Goal: Transaction & Acquisition: Purchase product/service

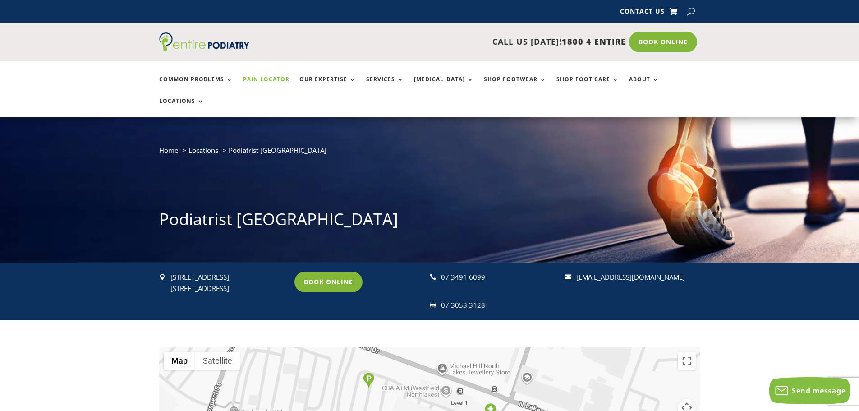
click at [276, 82] on link "Pain Locator" at bounding box center [266, 85] width 46 height 19
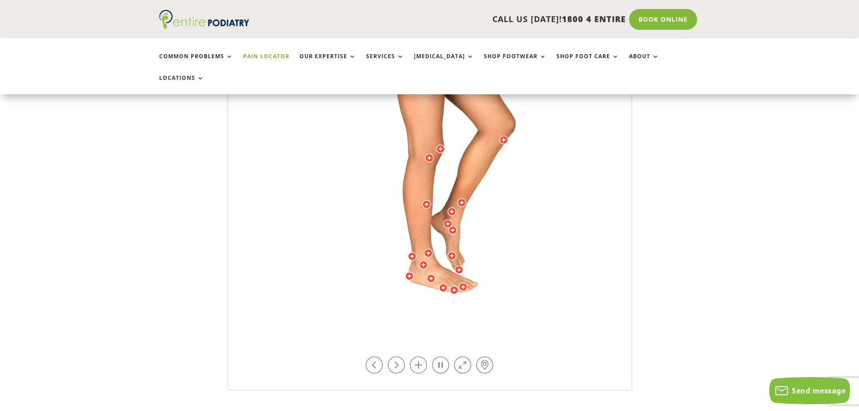
scroll to position [253, 0]
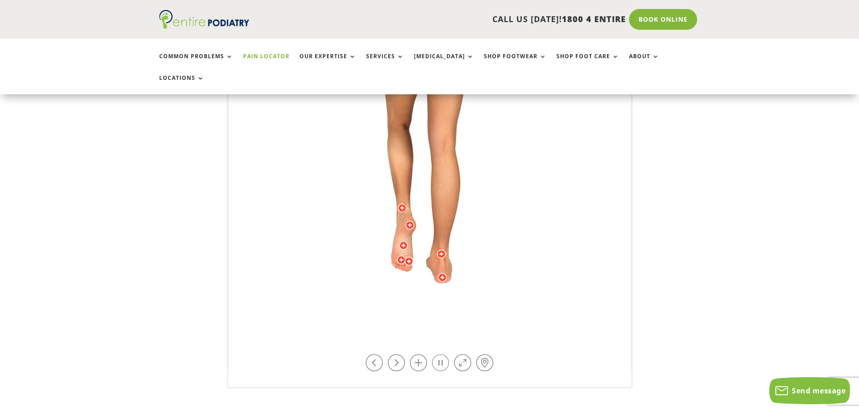
click at [443, 354] on link at bounding box center [440, 362] width 17 height 17
click at [404, 241] on div at bounding box center [403, 245] width 9 height 9
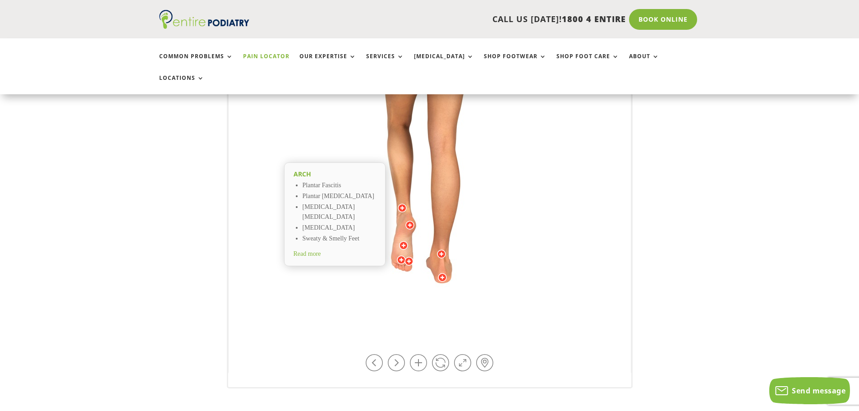
click at [316, 250] on span "Read more" at bounding box center [308, 253] width 28 height 7
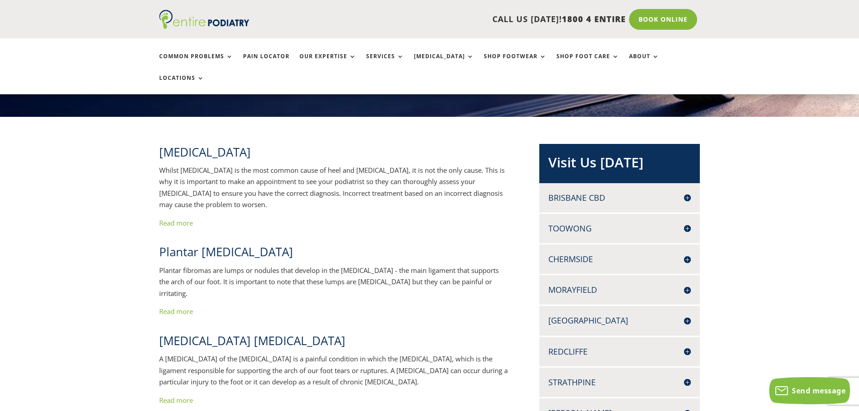
scroll to position [144, 0]
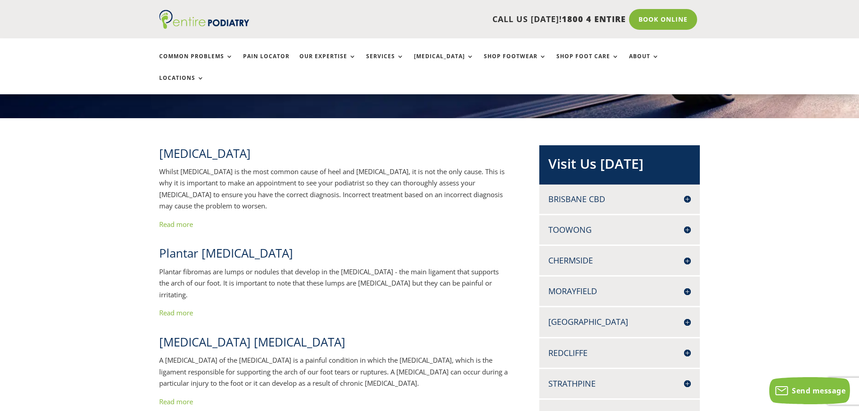
click at [688, 316] on h4 "[GEOGRAPHIC_DATA]" at bounding box center [619, 321] width 142 height 11
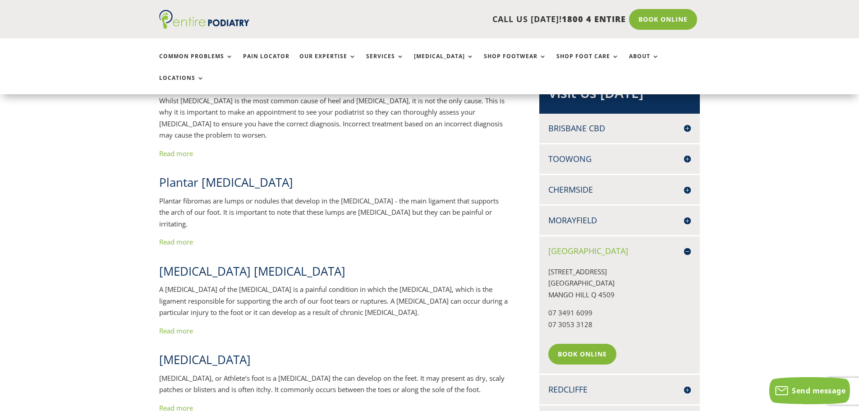
scroll to position [216, 0]
click at [594, 342] on link "Book Online" at bounding box center [584, 352] width 73 height 21
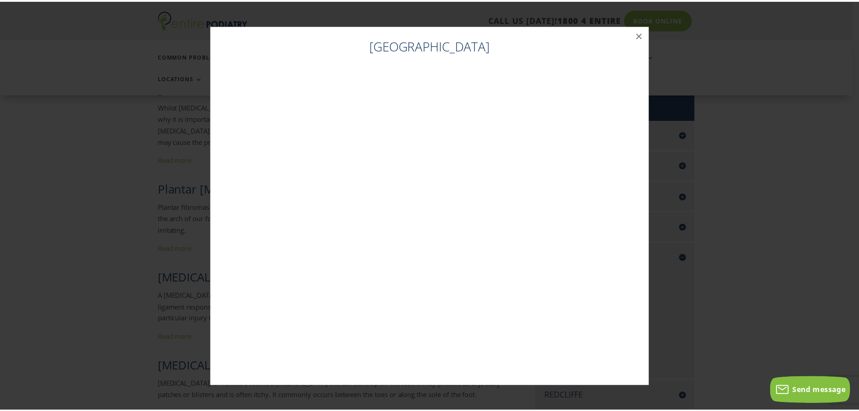
scroll to position [207, 0]
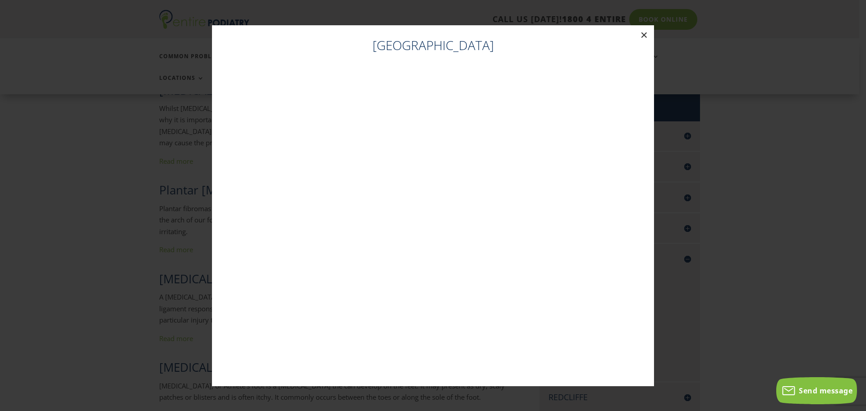
click at [644, 37] on button "×" at bounding box center [644, 35] width 20 height 20
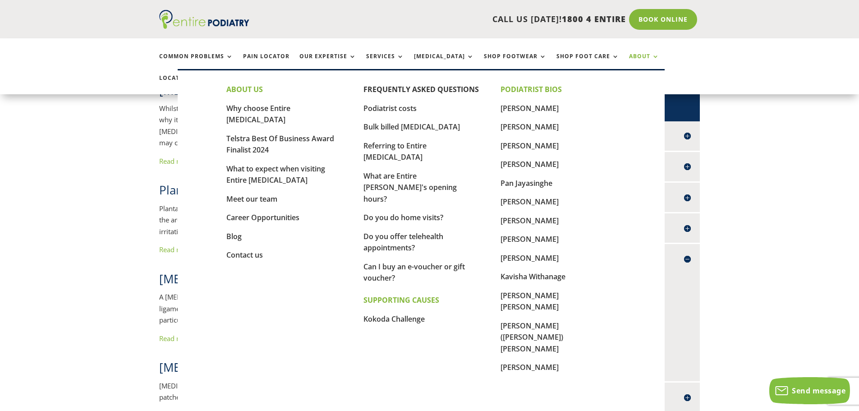
click at [631, 57] on link "About" at bounding box center [644, 62] width 30 height 19
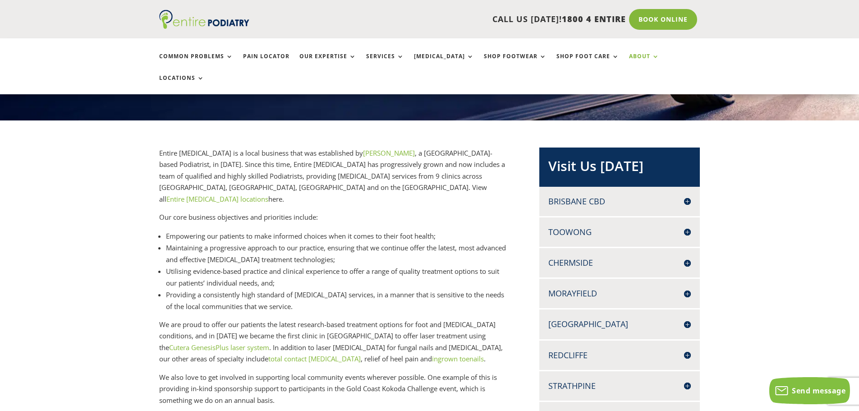
scroll to position [144, 0]
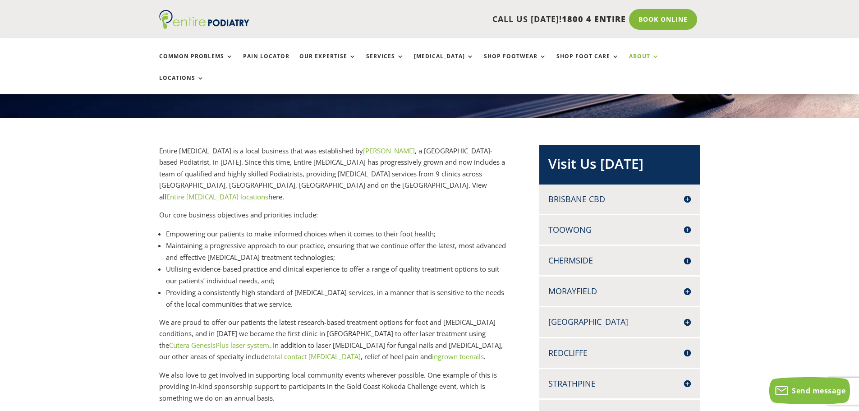
click at [686, 316] on h4 "[GEOGRAPHIC_DATA]" at bounding box center [619, 321] width 142 height 11
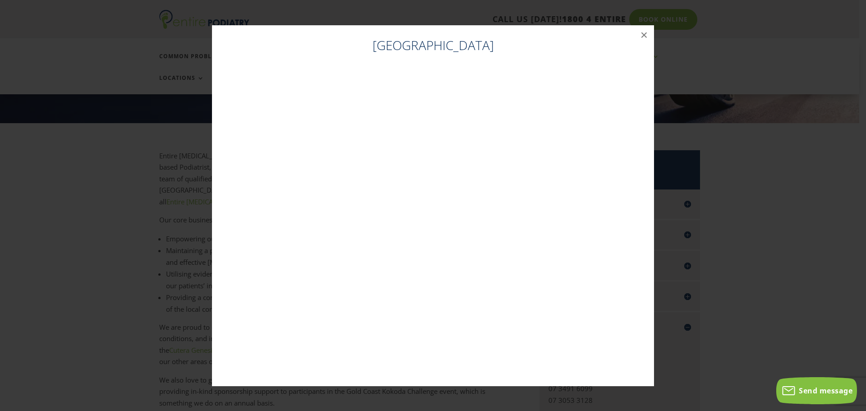
scroll to position [135, 0]
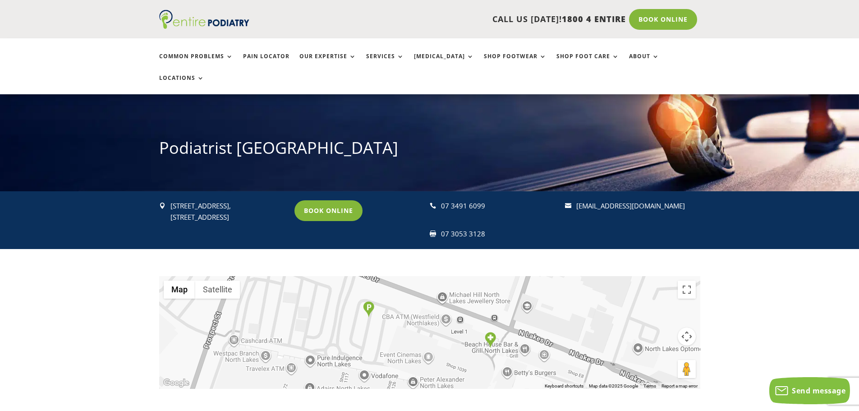
scroll to position [72, 0]
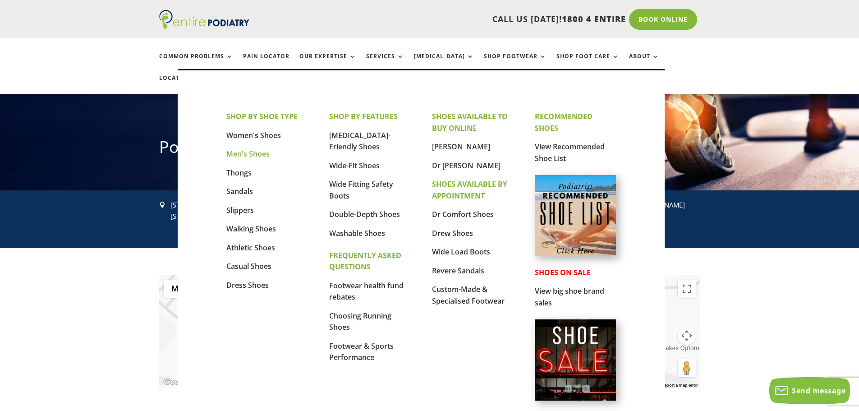
click at [254, 154] on link "Men's Shoes" at bounding box center [247, 154] width 43 height 10
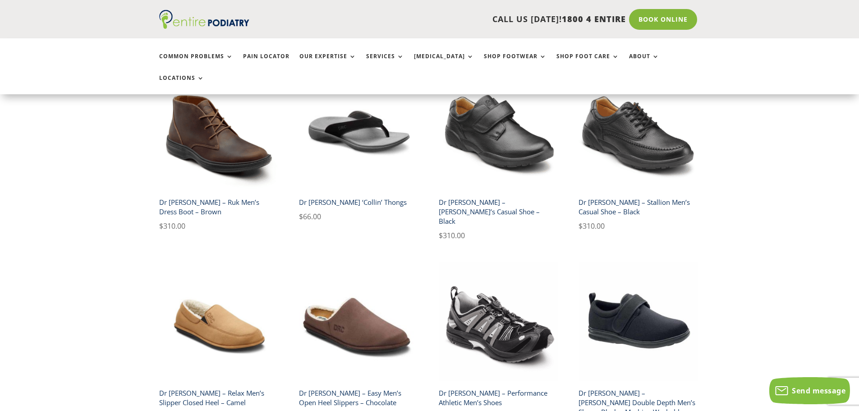
scroll to position [1515, 0]
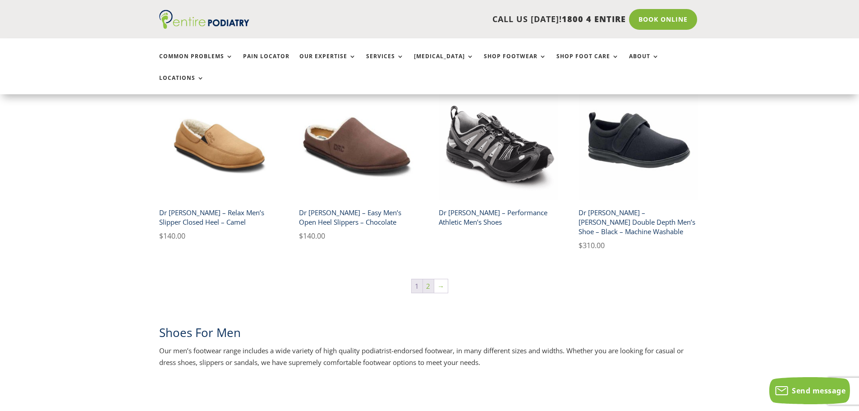
click at [428, 279] on link "2" at bounding box center [428, 286] width 11 height 14
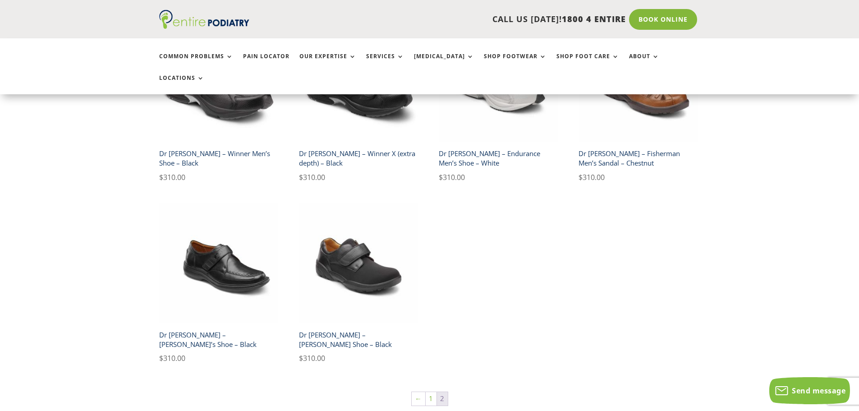
scroll to position [505, 0]
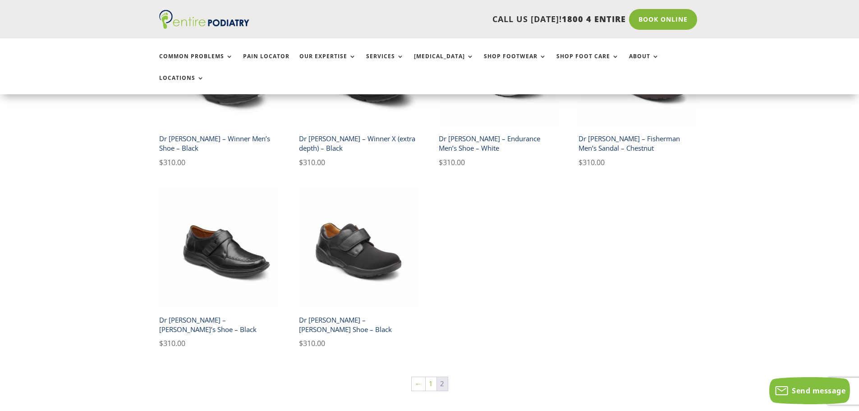
click at [212, 312] on h2 "Dr [PERSON_NAME] – [PERSON_NAME]’s Shoe – Black" at bounding box center [218, 325] width 119 height 26
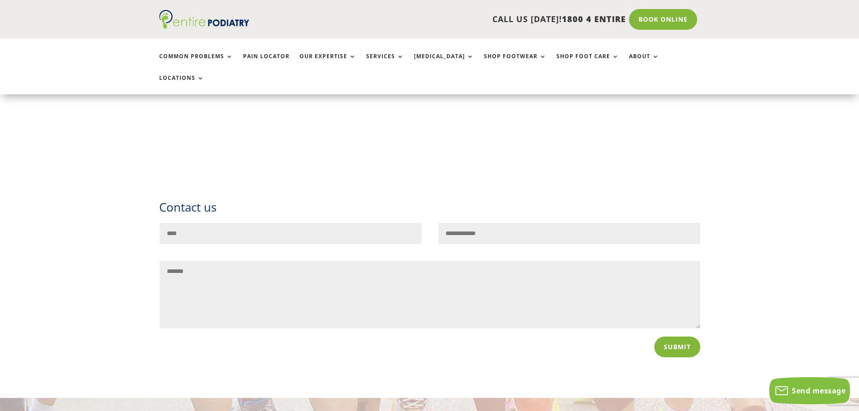
scroll to position [1154, 0]
